Goal: Task Accomplishment & Management: Complete application form

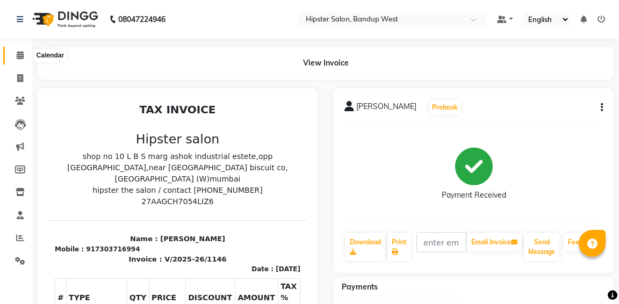
click at [21, 55] on icon at bounding box center [20, 55] width 7 height 8
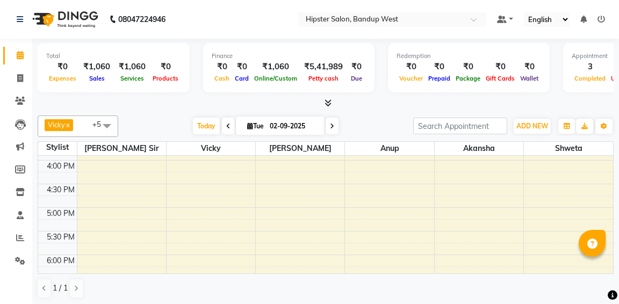
scroll to position [317, 0]
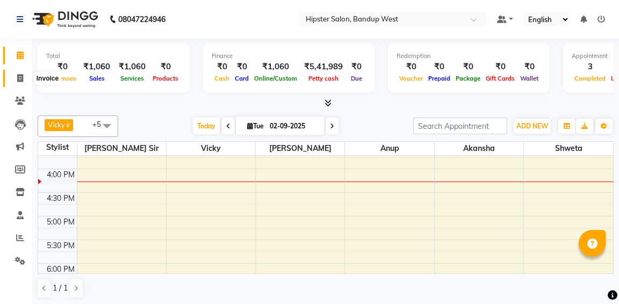
click at [21, 78] on icon at bounding box center [20, 78] width 6 height 8
select select "service"
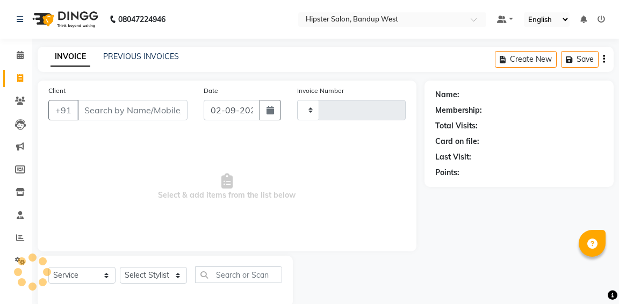
type input "1147"
select select "6746"
click at [124, 55] on link "PREVIOUS INVOICES" at bounding box center [141, 57] width 76 height 10
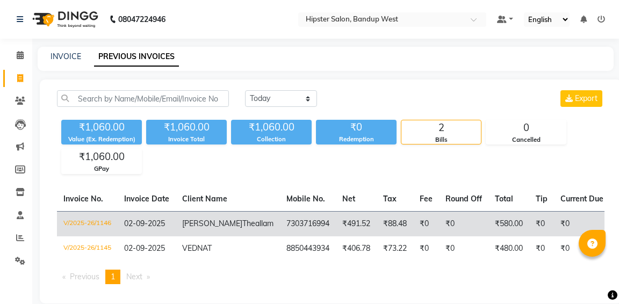
click at [146, 226] on span "02-09-2025" at bounding box center [144, 224] width 41 height 10
click at [95, 219] on td "V/2025-26/1146" at bounding box center [87, 223] width 61 height 25
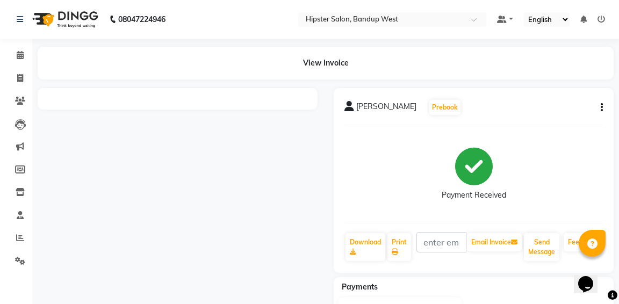
scroll to position [71, 0]
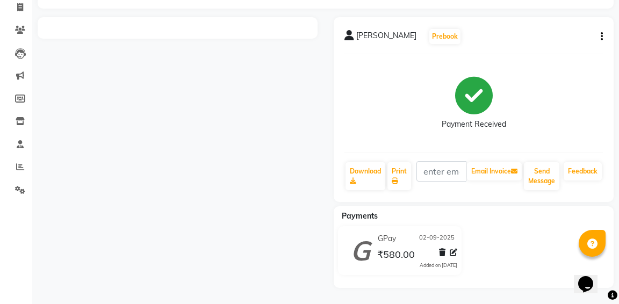
click at [466, 16] on main "View Invoice [PERSON_NAME] Prebook Payment Received Download Print Email Invoic…" at bounding box center [325, 140] width 586 height 328
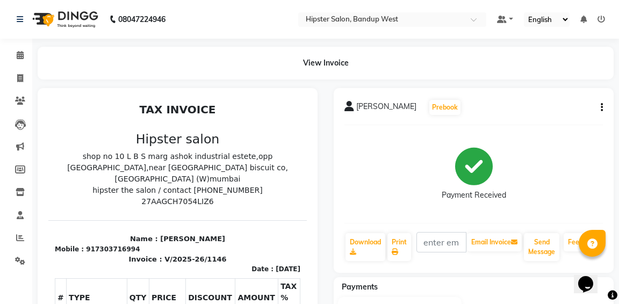
click at [600, 107] on icon "button" at bounding box center [601, 107] width 2 height 1
click at [536, 116] on div "Edit Invoice" at bounding box center [548, 114] width 74 height 13
select select "service"
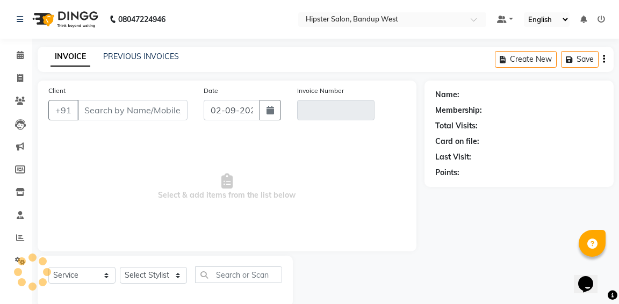
scroll to position [19, 0]
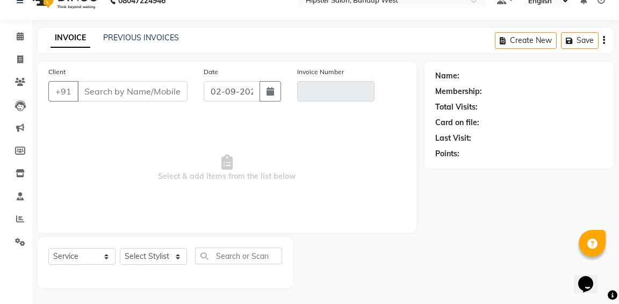
type input "7303716994"
type input "V/2025-26/1146"
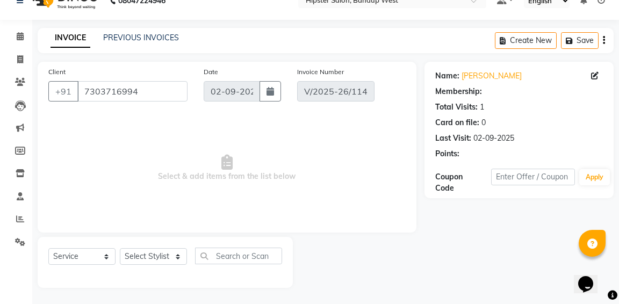
select select "select"
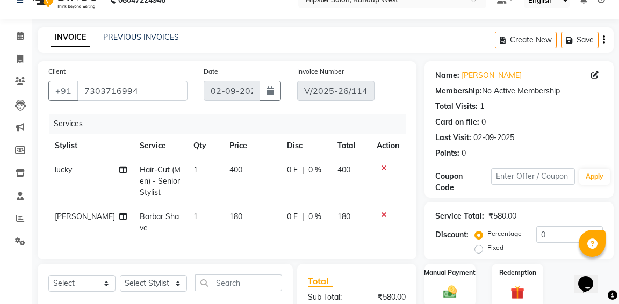
click at [63, 171] on span "lucky" at bounding box center [63, 170] width 17 height 10
select select "52857"
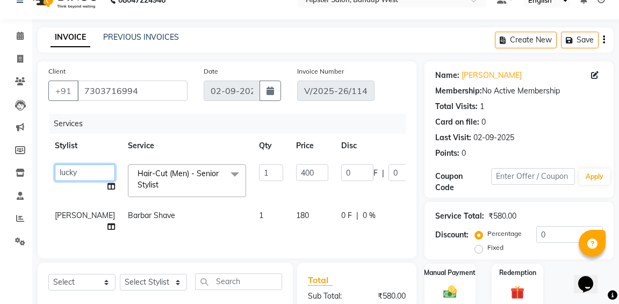
click at [73, 172] on select "[PERSON_NAME] anup [PERSON_NAME] [PERSON_NAME] [PERSON_NAME] lucky [PERSON_NAME…" at bounding box center [85, 172] width 60 height 17
select select "52835"
click at [589, 37] on button "Save" at bounding box center [580, 40] width 38 height 17
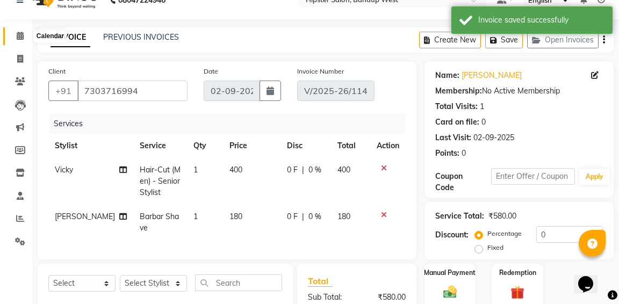
click at [20, 35] on icon at bounding box center [20, 36] width 7 height 8
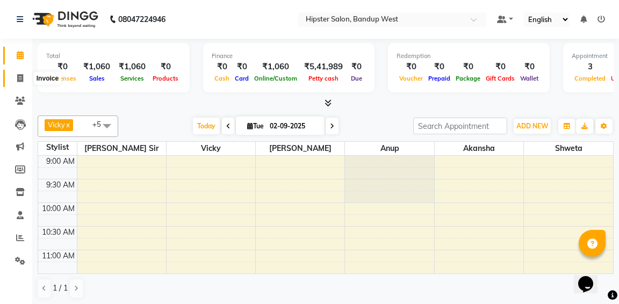
click at [19, 77] on icon at bounding box center [20, 78] width 6 height 8
select select "service"
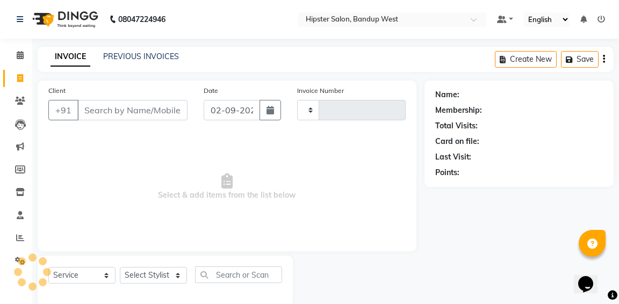
type input "1147"
select select "6746"
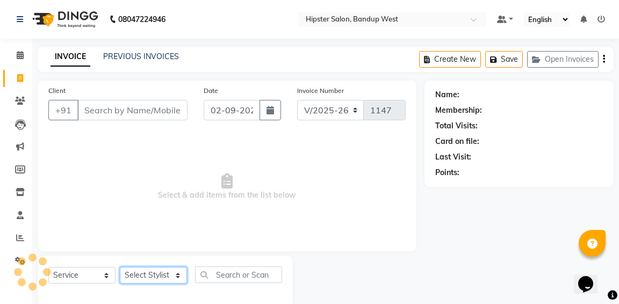
click at [131, 277] on select "Select Stylist [PERSON_NAME] anup [PERSON_NAME] [PERSON_NAME] [PERSON_NAME] luc…" at bounding box center [153, 275] width 67 height 17
select select "52835"
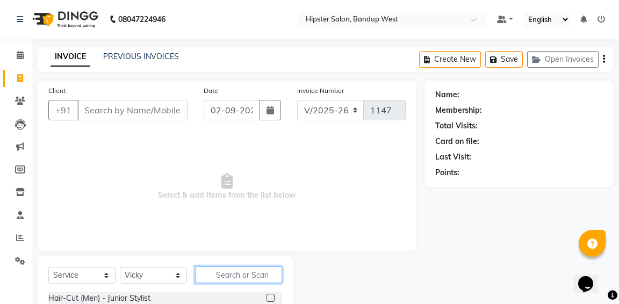
click at [244, 275] on input "text" at bounding box center [238, 274] width 87 height 17
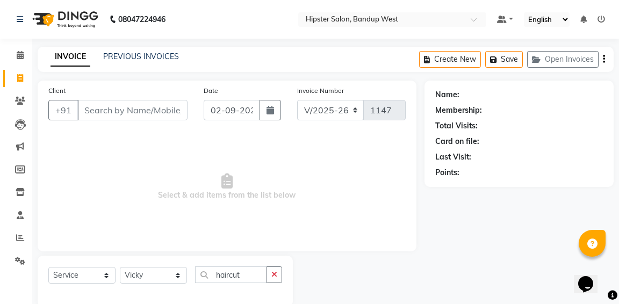
click at [328, 285] on div at bounding box center [359, 281] width 132 height 51
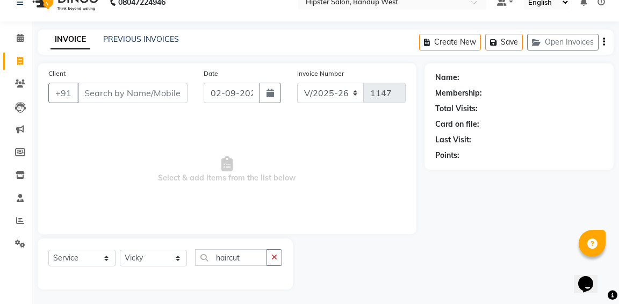
scroll to position [19, 0]
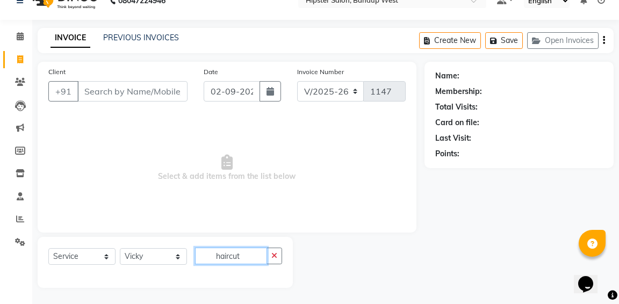
click at [230, 258] on input "haircut" at bounding box center [231, 256] width 72 height 17
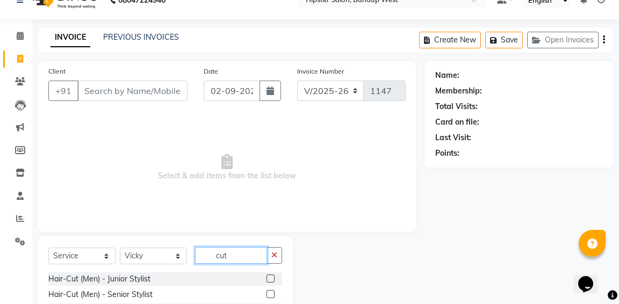
type input "cut"
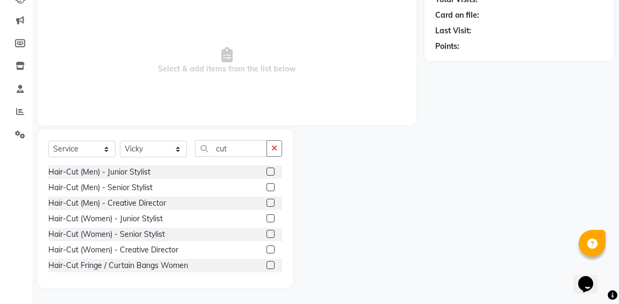
scroll to position [127, 0]
click at [271, 232] on label at bounding box center [270, 234] width 8 height 8
click at [271, 232] on input "checkbox" at bounding box center [269, 234] width 7 height 7
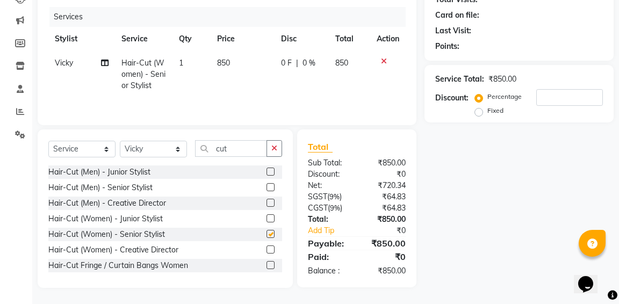
checkbox input "false"
click at [243, 129] on div "Select Service Product Membership Package Voucher Prepaid Gift Card Select Styl…" at bounding box center [165, 208] width 255 height 158
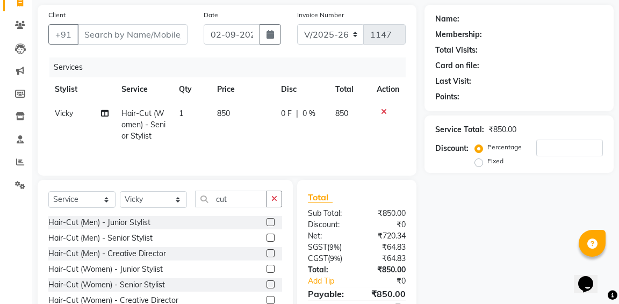
scroll to position [75, 0]
click at [155, 36] on input "Client" at bounding box center [132, 35] width 110 height 20
type input "7"
type input "0"
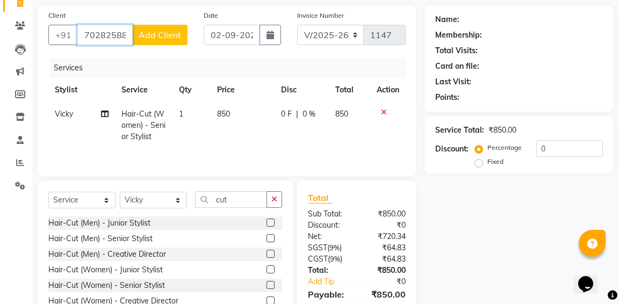
type input "7028258820"
click at [161, 38] on span "Add Client" at bounding box center [160, 35] width 42 height 11
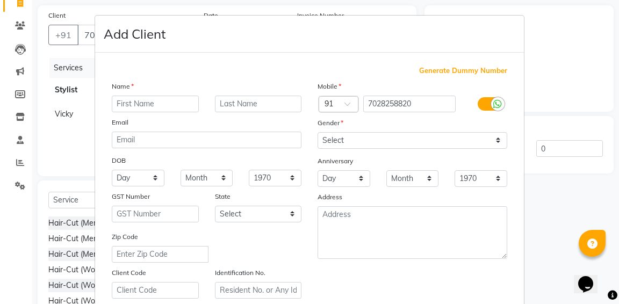
click at [177, 74] on div "Generate Dummy Number" at bounding box center [309, 71] width 395 height 11
click at [173, 104] on input "text" at bounding box center [155, 104] width 87 height 17
type input "Geeta"
click at [247, 105] on input "text" at bounding box center [258, 104] width 87 height 17
type input "Maturi"
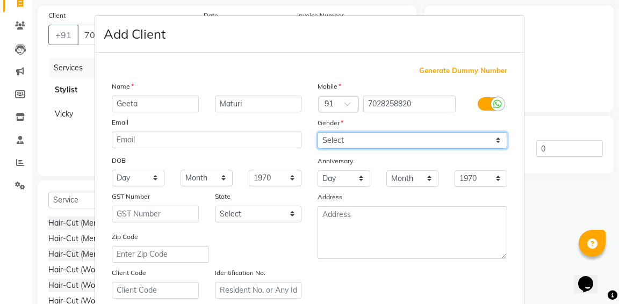
click at [443, 143] on select "Select [DEMOGRAPHIC_DATA] [DEMOGRAPHIC_DATA] Other Prefer Not To Say" at bounding box center [412, 140] width 190 height 17
select select "[DEMOGRAPHIC_DATA]"
click at [398, 283] on div "Mobile Country Code × 91 7028258820 Gender Select [DEMOGRAPHIC_DATA] [DEMOGRAPH…" at bounding box center [412, 190] width 206 height 218
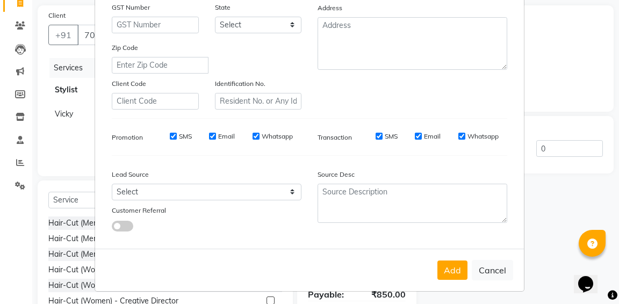
scroll to position [197, 0]
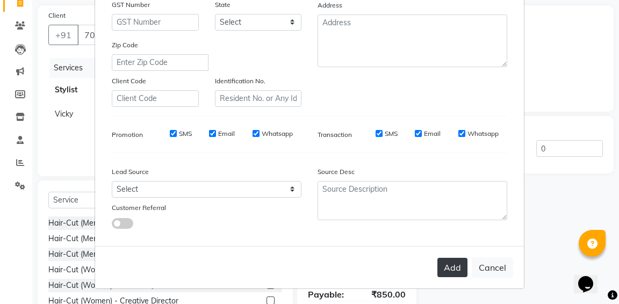
click at [456, 266] on button "Add" at bounding box center [452, 267] width 30 height 19
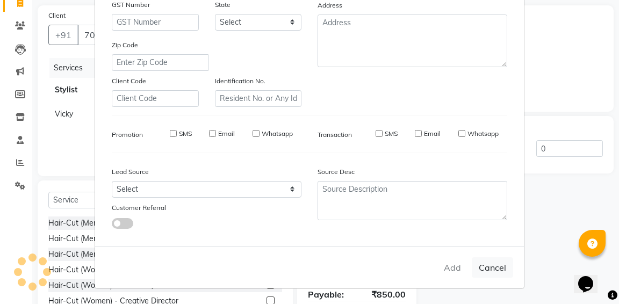
select select
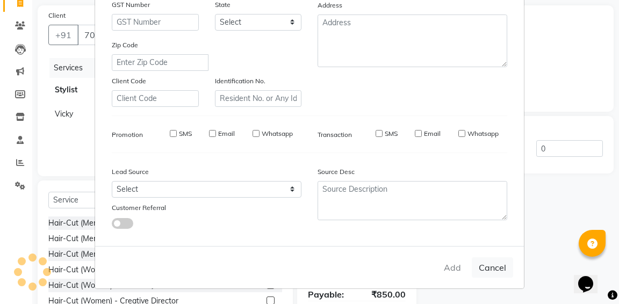
select select
checkbox input "false"
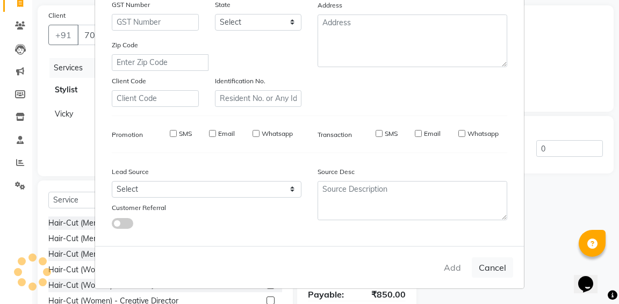
checkbox input "false"
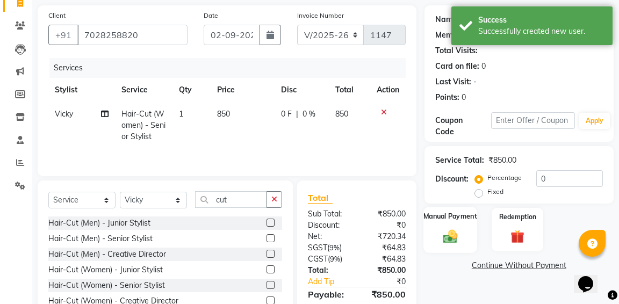
click at [456, 229] on img at bounding box center [449, 236] width 23 height 17
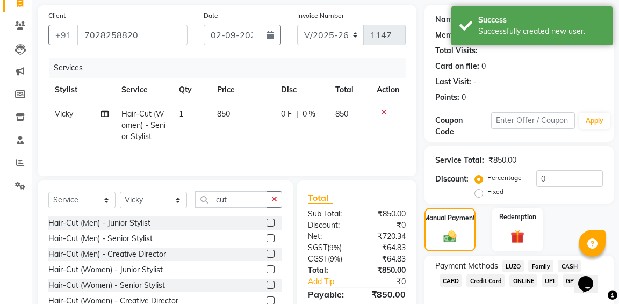
click at [564, 267] on span "CASH" at bounding box center [568, 266] width 23 height 12
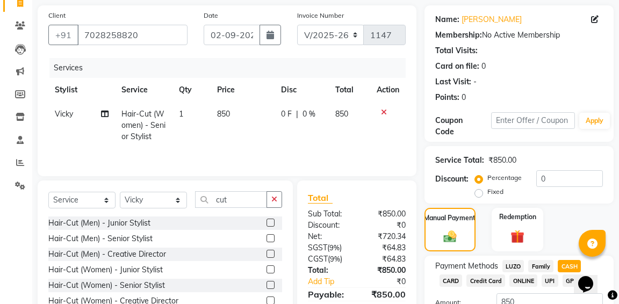
click at [617, 272] on div "Name: [PERSON_NAME] Membership: No Active Membership Total Visits: Card on file…" at bounding box center [522, 188] width 197 height 367
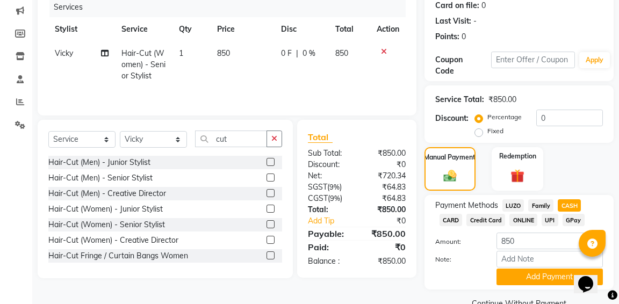
scroll to position [161, 0]
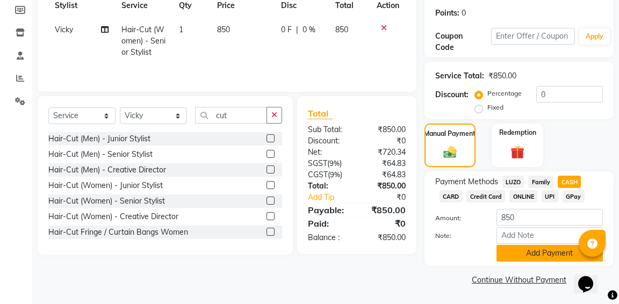
click at [530, 254] on button "Add Payment" at bounding box center [549, 253] width 106 height 17
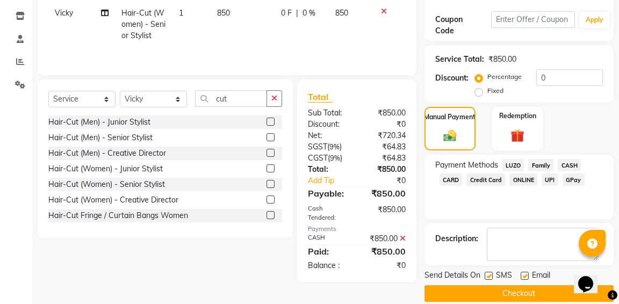
scroll to position [178, 0]
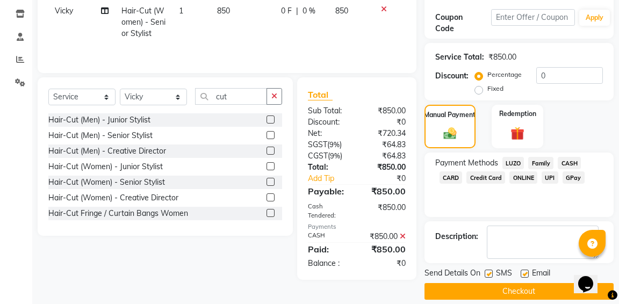
click at [503, 294] on button "Checkout" at bounding box center [518, 291] width 189 height 17
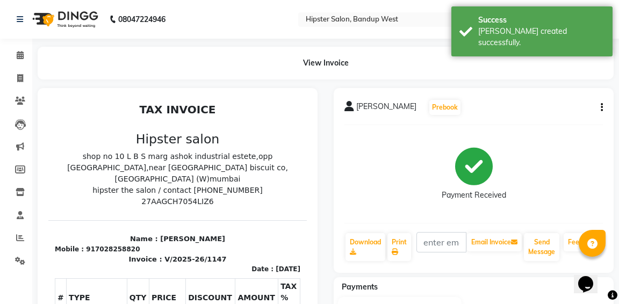
click at [615, 278] on div "[PERSON_NAME] Prebook Payment Received Download Print Email Invoice Send Messag…" at bounding box center [473, 297] width 296 height 419
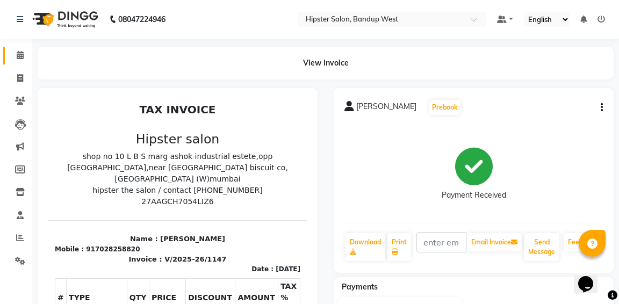
click at [18, 60] on span at bounding box center [20, 55] width 19 height 12
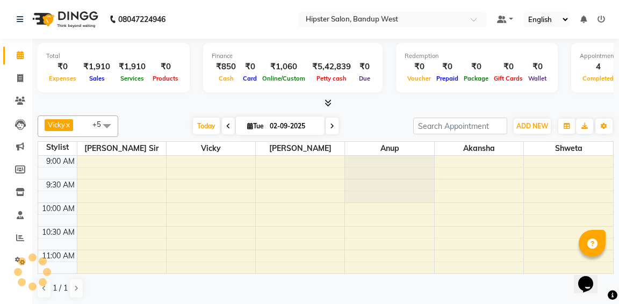
scroll to position [329, 0]
